Goal: Transaction & Acquisition: Purchase product/service

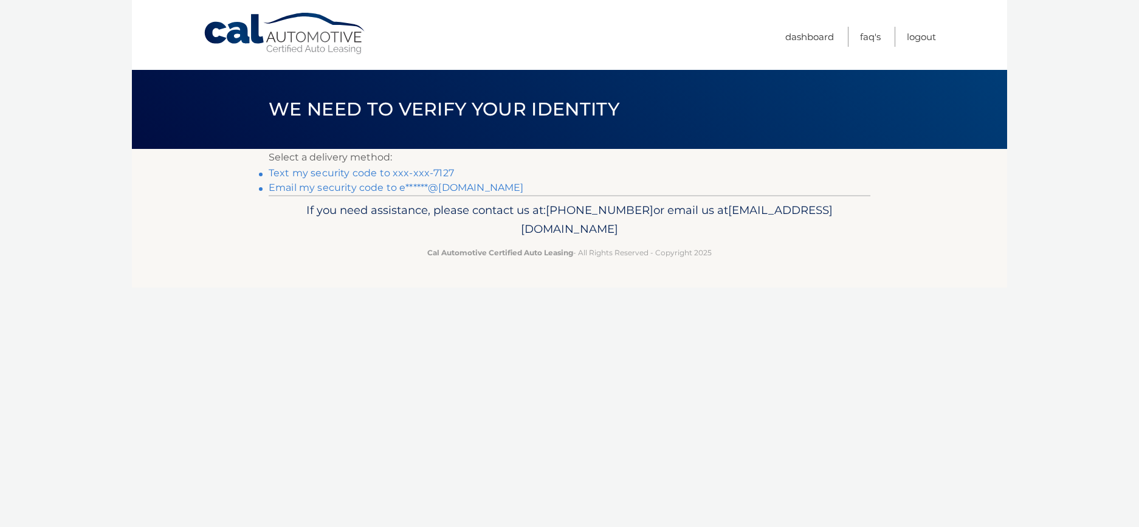
click at [380, 174] on link "Text my security code to xxx-xxx-7127" at bounding box center [361, 173] width 185 height 12
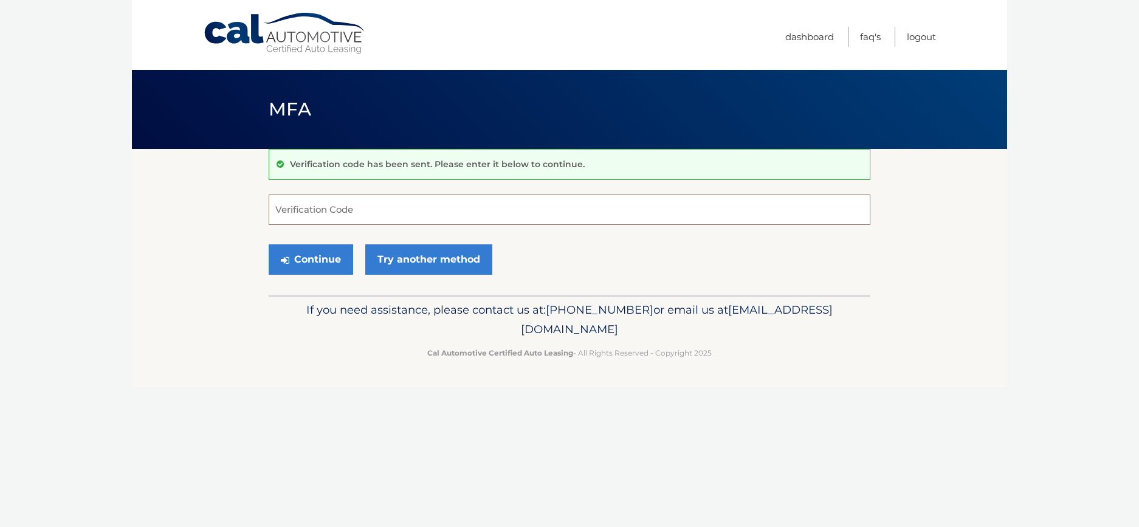
click at [362, 205] on input "Verification Code" at bounding box center [570, 209] width 602 height 30
type input "806337"
click at [269, 244] on button "Continue" at bounding box center [311, 259] width 84 height 30
click at [340, 266] on button "Continue" at bounding box center [311, 259] width 84 height 30
click at [325, 217] on input "Verification Code" at bounding box center [570, 209] width 602 height 30
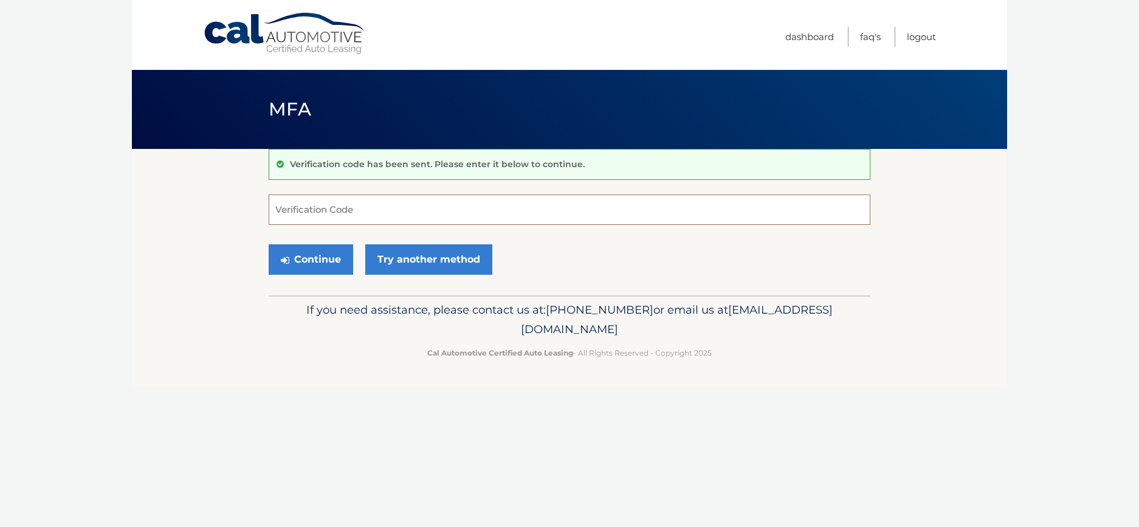
click at [326, 216] on input "Verification Code" at bounding box center [570, 209] width 602 height 30
type input "806337"
click at [269, 244] on button "Continue" at bounding box center [311, 259] width 84 height 30
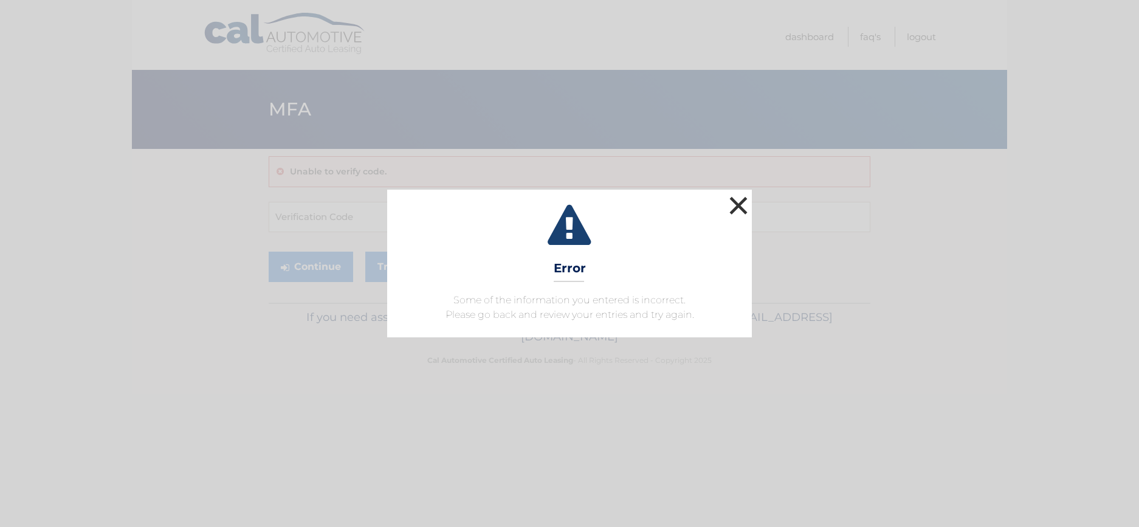
click at [740, 213] on button "×" at bounding box center [738, 205] width 24 height 24
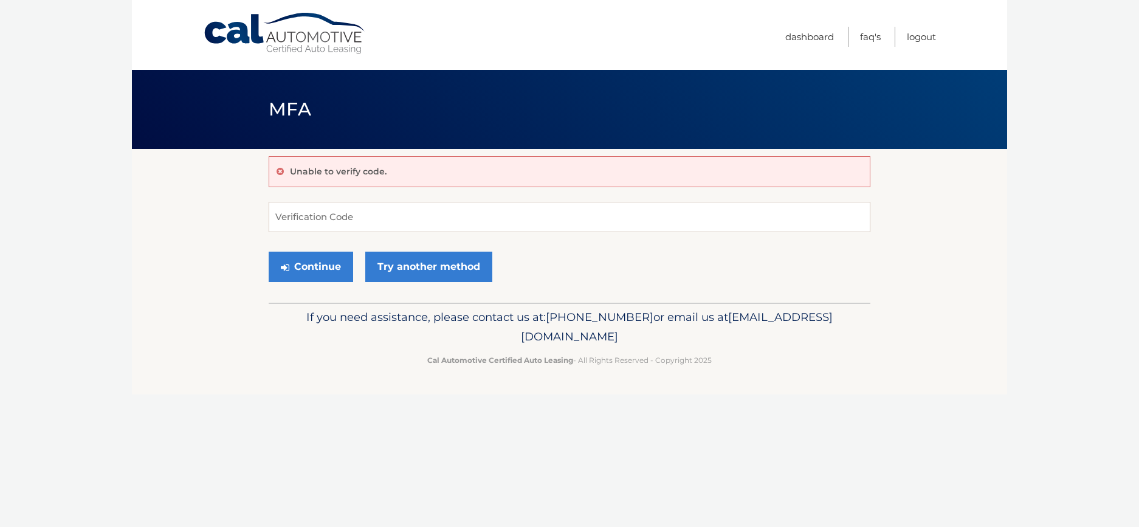
click at [319, 187] on div "Unable to verify code. Verification Code Continue Try another method" at bounding box center [570, 226] width 602 height 154
click at [326, 269] on button "Continue" at bounding box center [311, 267] width 84 height 30
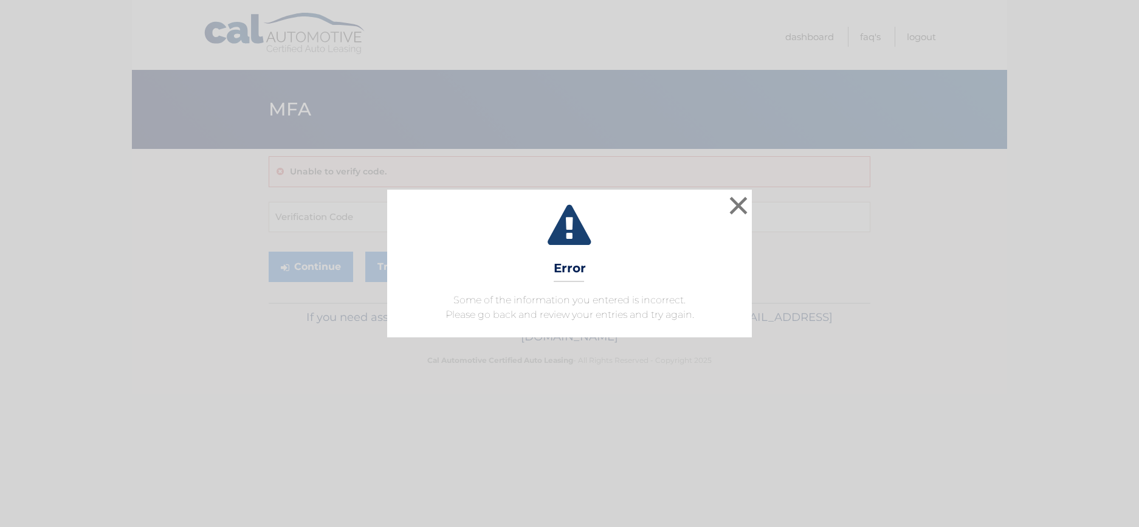
click at [725, 209] on icon at bounding box center [569, 227] width 334 height 44
drag, startPoint x: 733, startPoint y: 210, endPoint x: 792, endPoint y: 109, distance: 117.1
click at [734, 207] on button "×" at bounding box center [738, 205] width 24 height 24
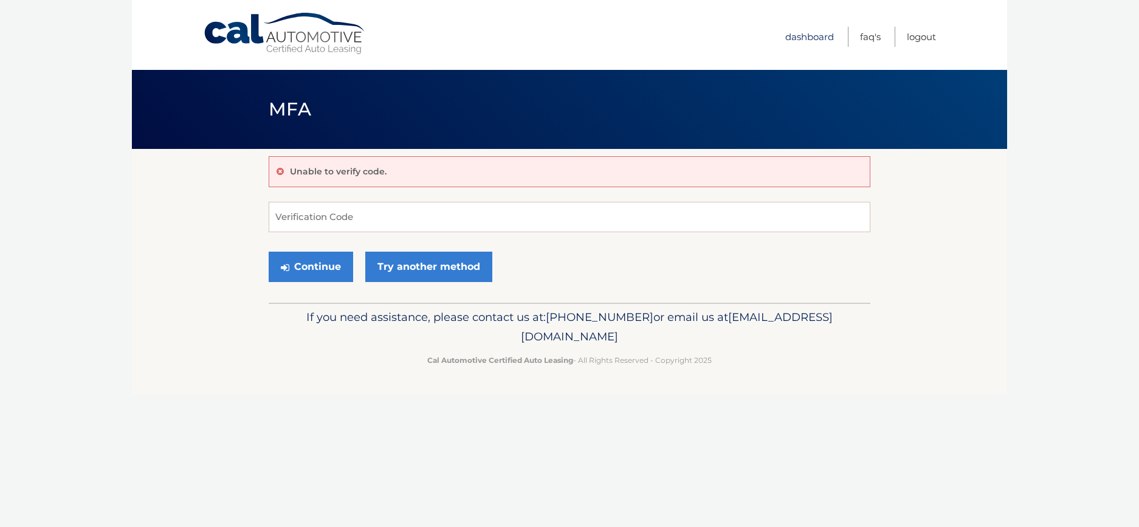
click at [816, 37] on link "Dashboard" at bounding box center [809, 37] width 49 height 20
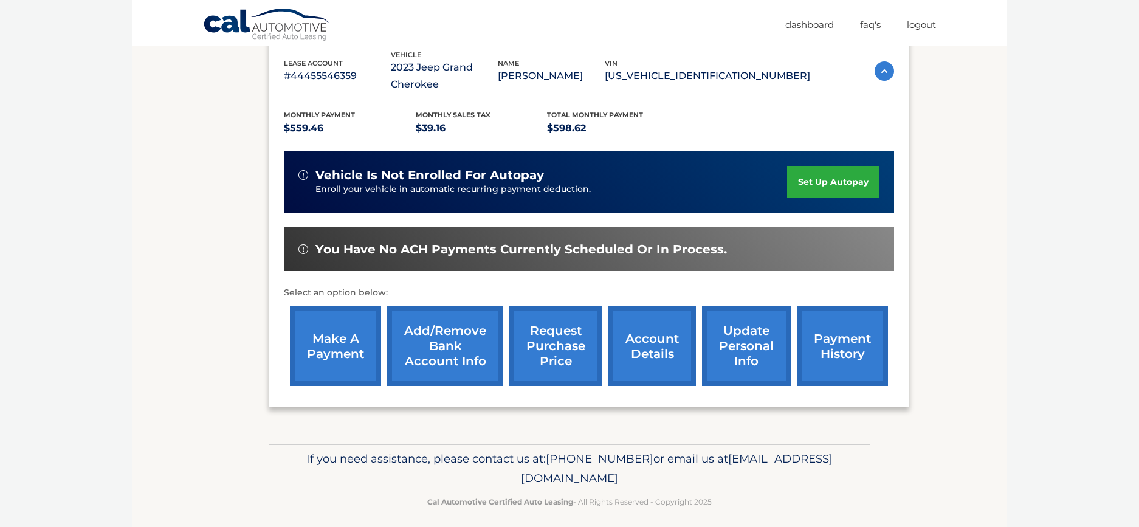
scroll to position [217, 0]
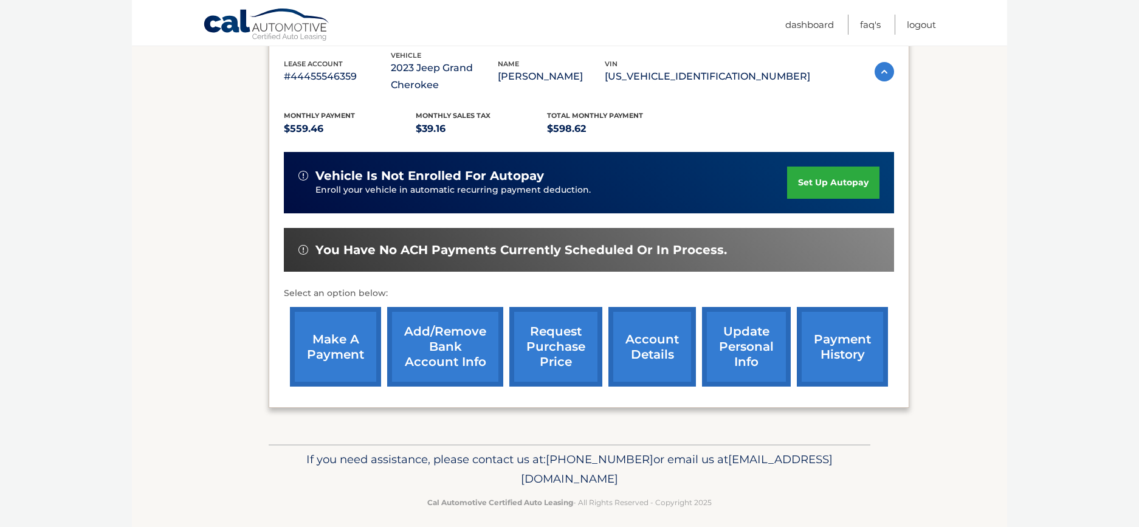
click at [362, 351] on link "make a payment" at bounding box center [335, 347] width 91 height 80
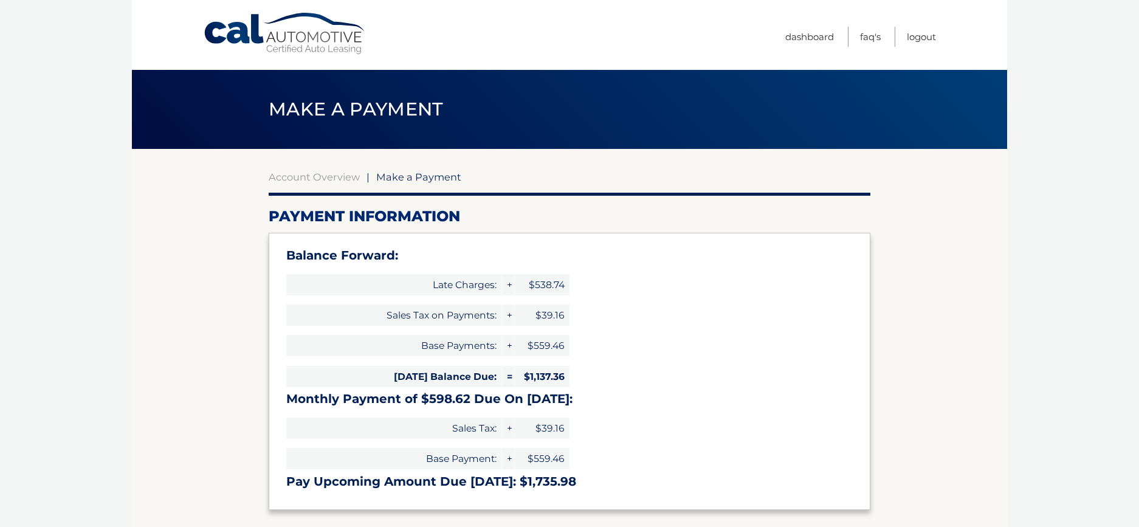
type input "1735.98"
select select "NjJiZDc1NWItN2FhZC00MjE5LWE0OTYtNTNlMDg3NDg1MjZk"
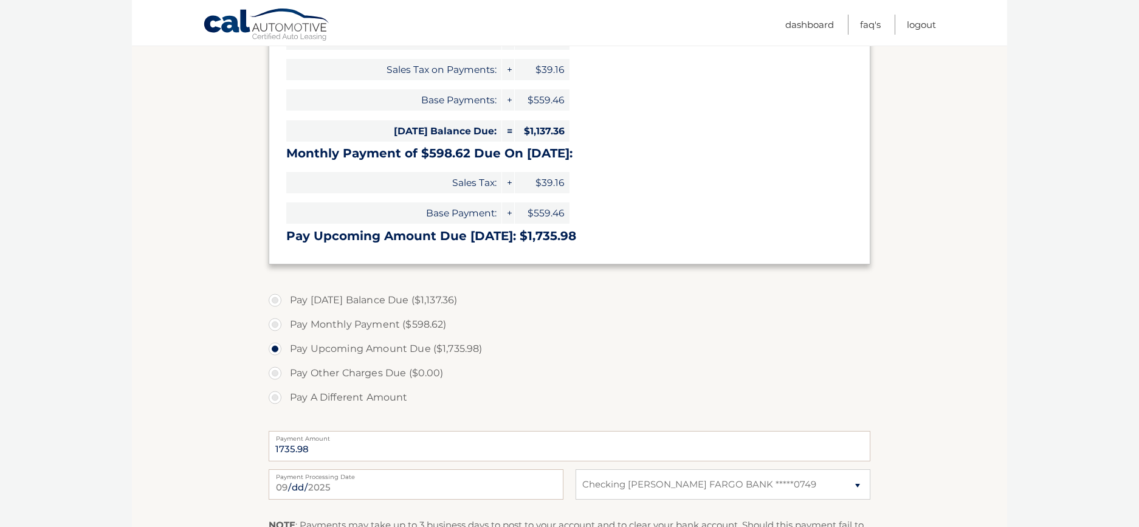
scroll to position [246, 0]
click at [275, 327] on label "Pay Monthly Payment ($598.62)" at bounding box center [570, 324] width 602 height 24
click at [275, 327] on input "Pay Monthly Payment ($598.62)" at bounding box center [279, 321] width 12 height 19
radio input "true"
type input "598.62"
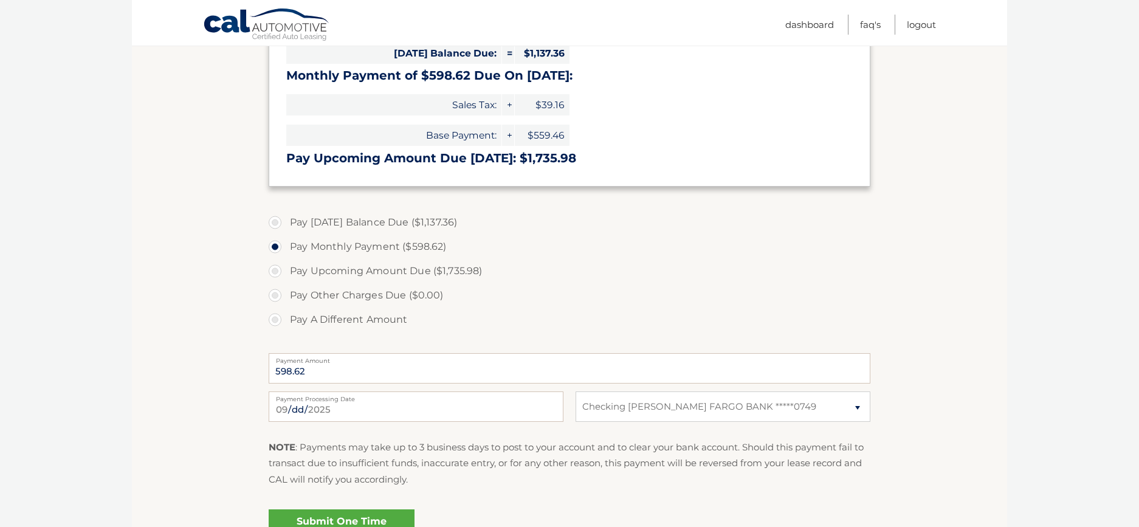
scroll to position [399, 0]
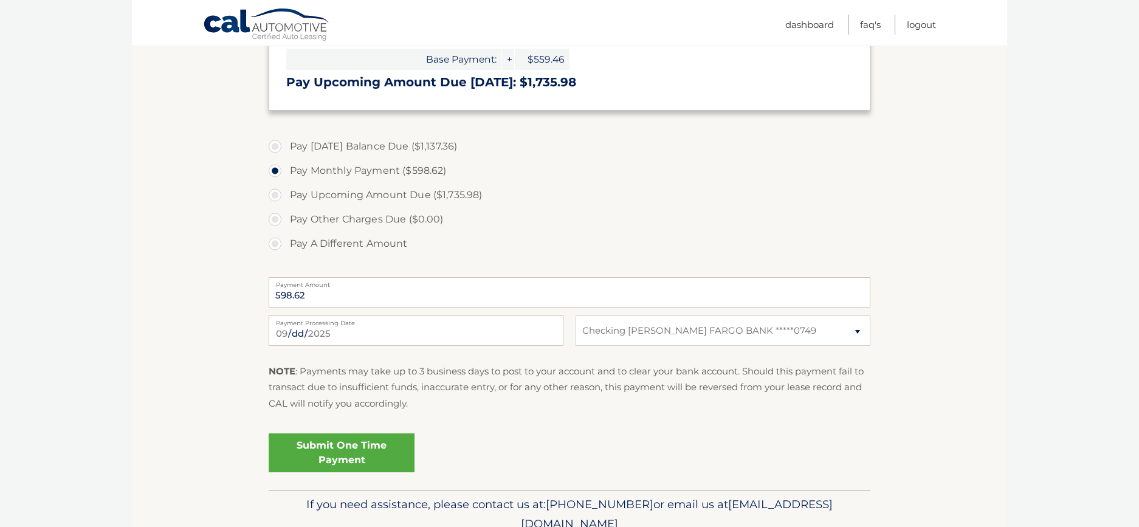
click at [332, 442] on link "Submit One Time Payment" at bounding box center [342, 452] width 146 height 39
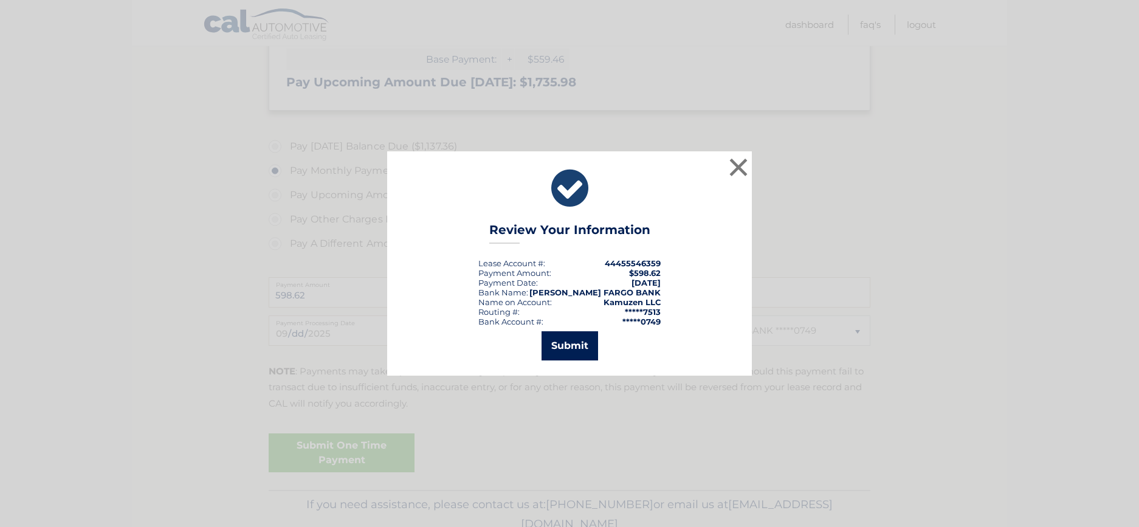
click at [554, 355] on button "Submit" at bounding box center [569, 345] width 57 height 29
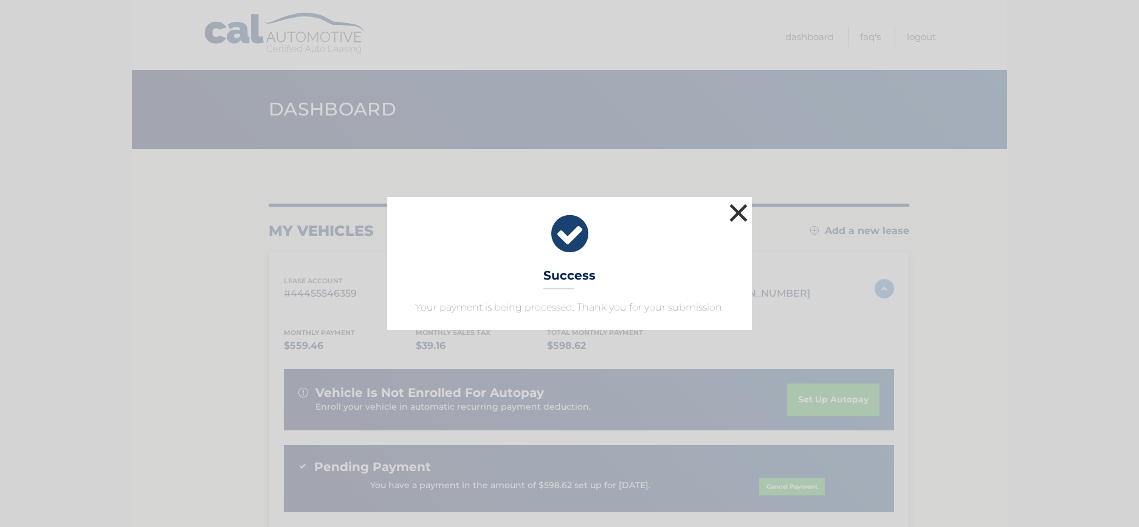
click at [743, 204] on button "×" at bounding box center [738, 213] width 24 height 24
